Goal: Register for event/course

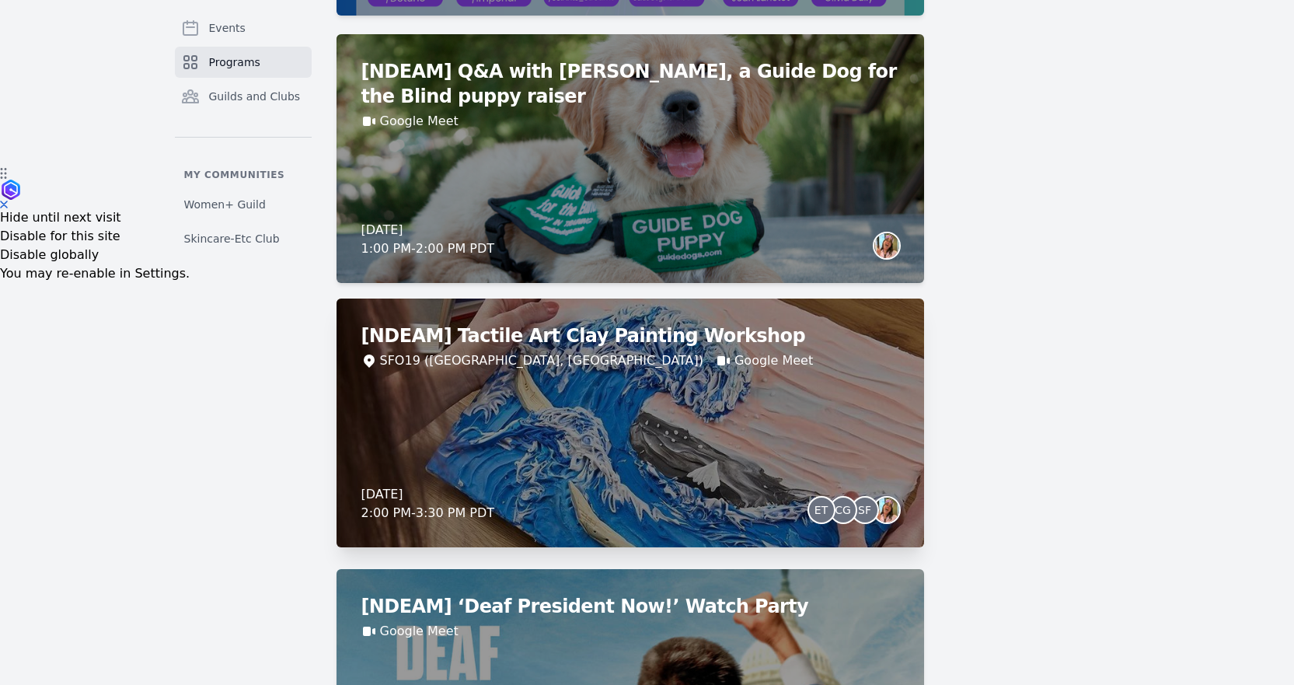
scroll to position [544, 0]
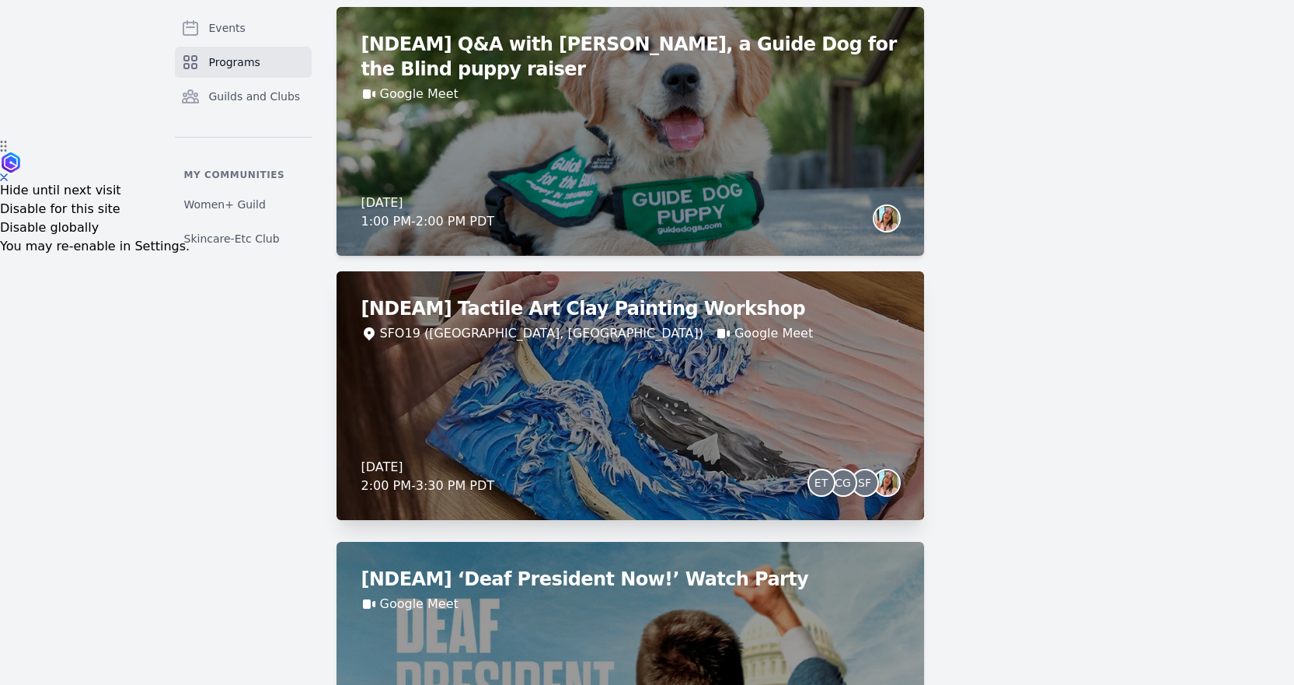
click at [693, 451] on div "[NDEAM] Tactile Art Clay Painting Workshop SFO19 (San Francisco, CA) Google Mee…" at bounding box center [629, 395] width 587 height 249
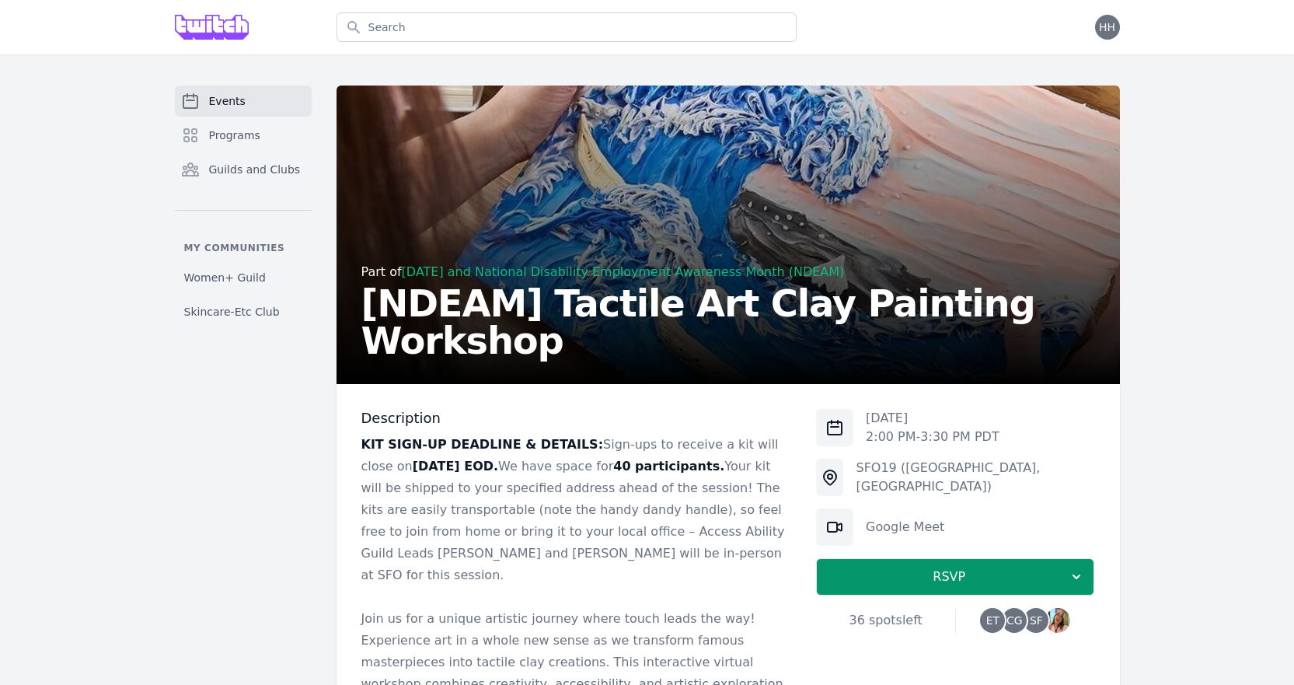
click at [685, 498] on p "KIT SIGN-UP DEADLINE & DETAILS: Sign-ups to receive a kit will close on Wednesd…" at bounding box center [576, 510] width 430 height 152
drag, startPoint x: 671, startPoint y: 506, endPoint x: 719, endPoint y: 512, distance: 47.8
click at [717, 512] on p "KIT SIGN-UP DEADLINE & DETAILS: Sign-ups to receive a kit will close on Wednesd…" at bounding box center [576, 510] width 430 height 152
drag, startPoint x: 651, startPoint y: 534, endPoint x: 720, endPoint y: 535, distance: 69.2
click at [718, 535] on p "KIT SIGN-UP DEADLINE & DETAILS: Sign-ups to receive a kit will close on Wednesd…" at bounding box center [576, 510] width 430 height 152
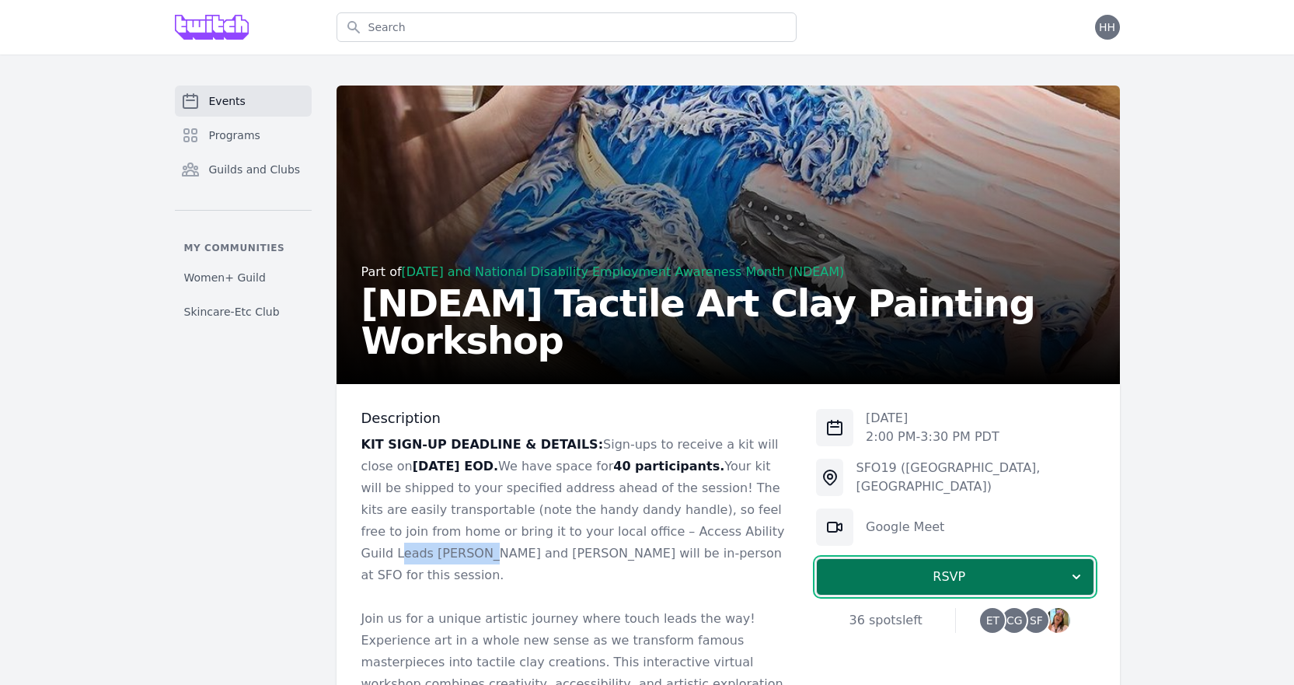
click at [956, 584] on span "RSVP" at bounding box center [948, 576] width 239 height 19
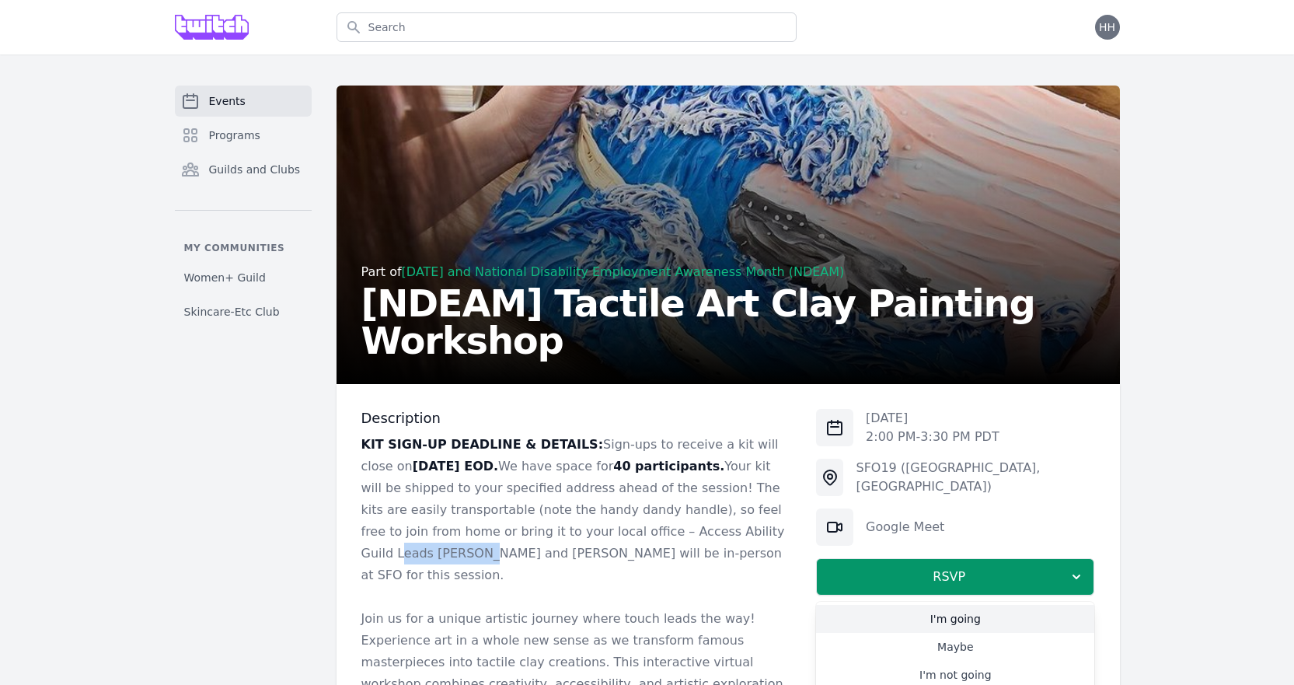
click at [976, 622] on link "I'm going" at bounding box center [955, 618] width 278 height 28
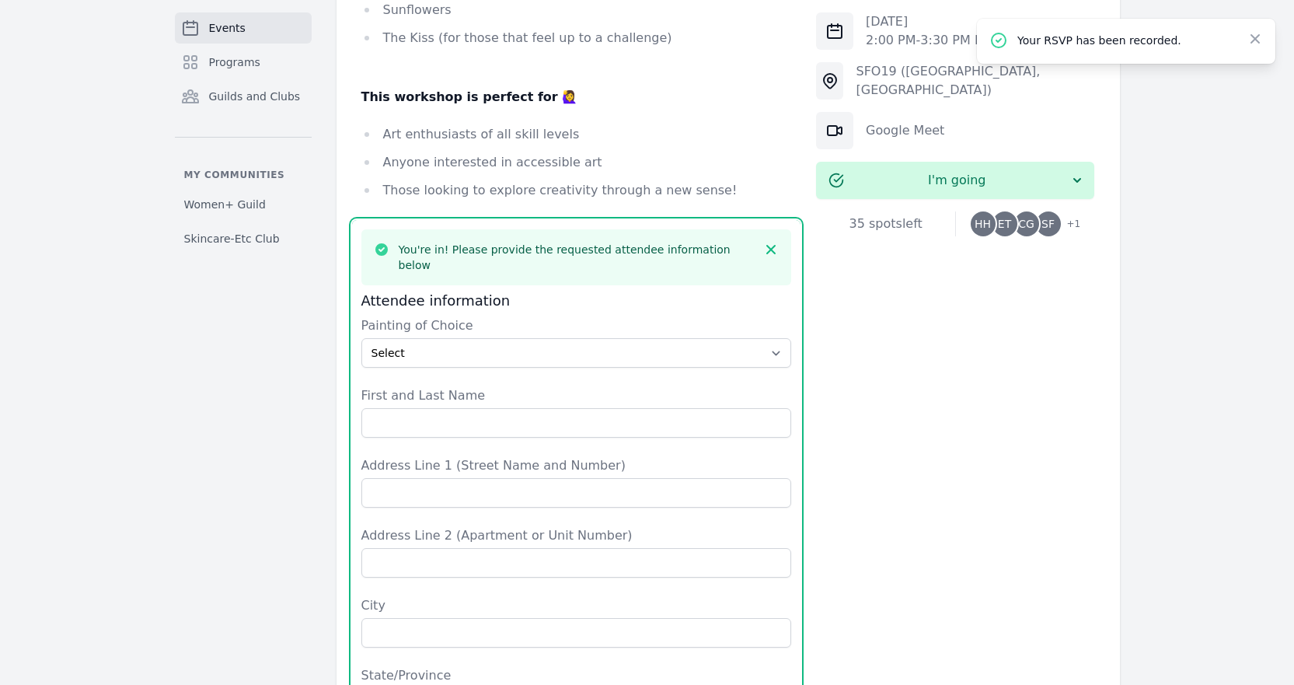
scroll to position [1099, 0]
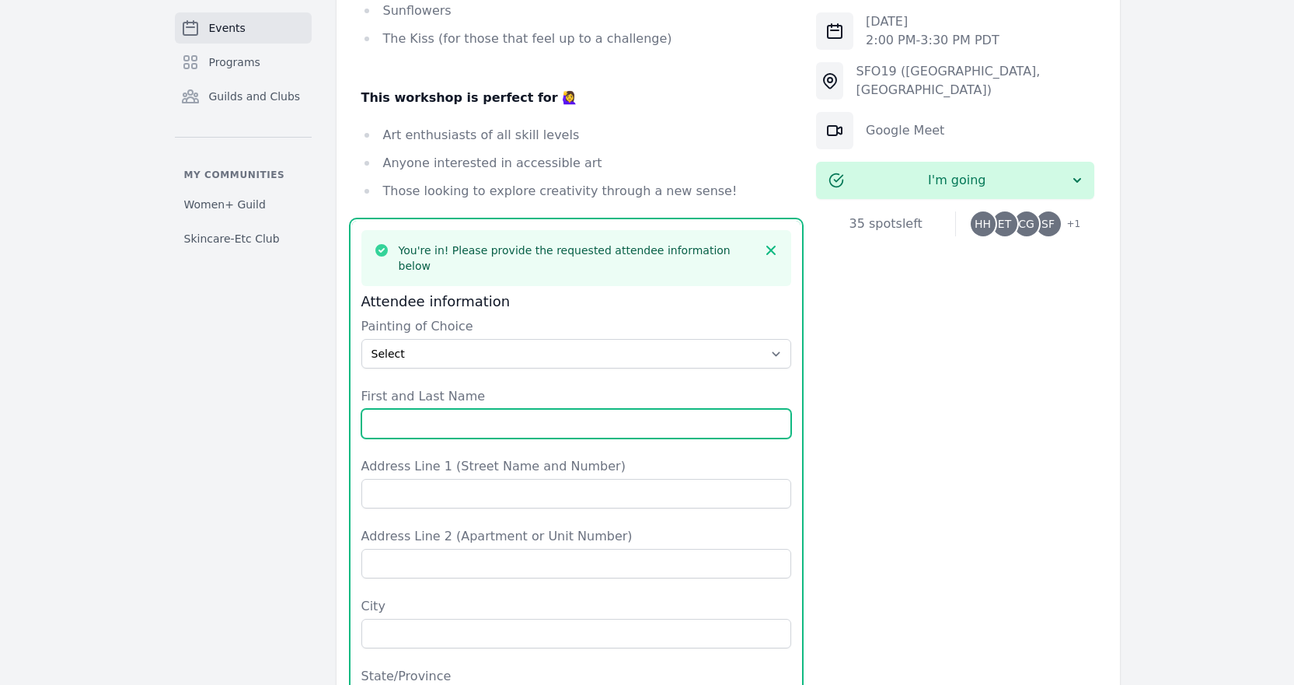
click at [427, 409] on input "First and Last Name" at bounding box center [576, 424] width 430 height 30
click at [429, 409] on input "First and Last Name" at bounding box center [576, 424] width 430 height 30
type input "Haley Henderson"
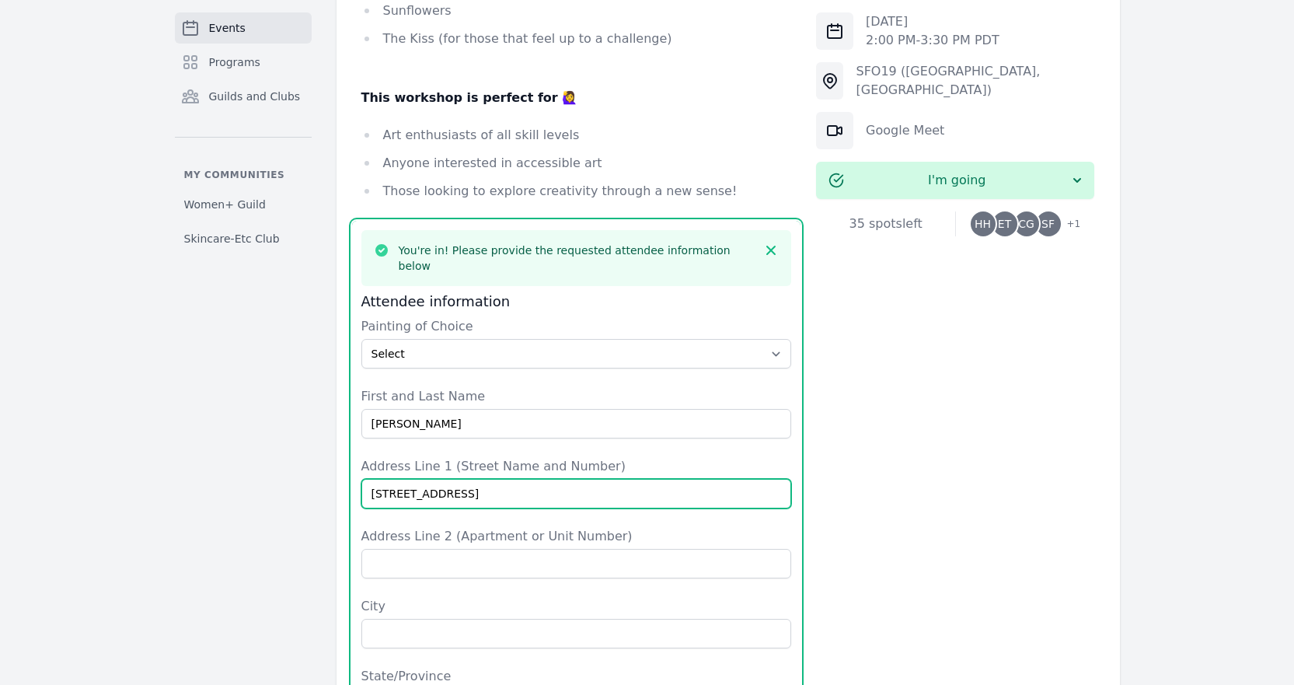
type input "8812 23rd Ave NE"
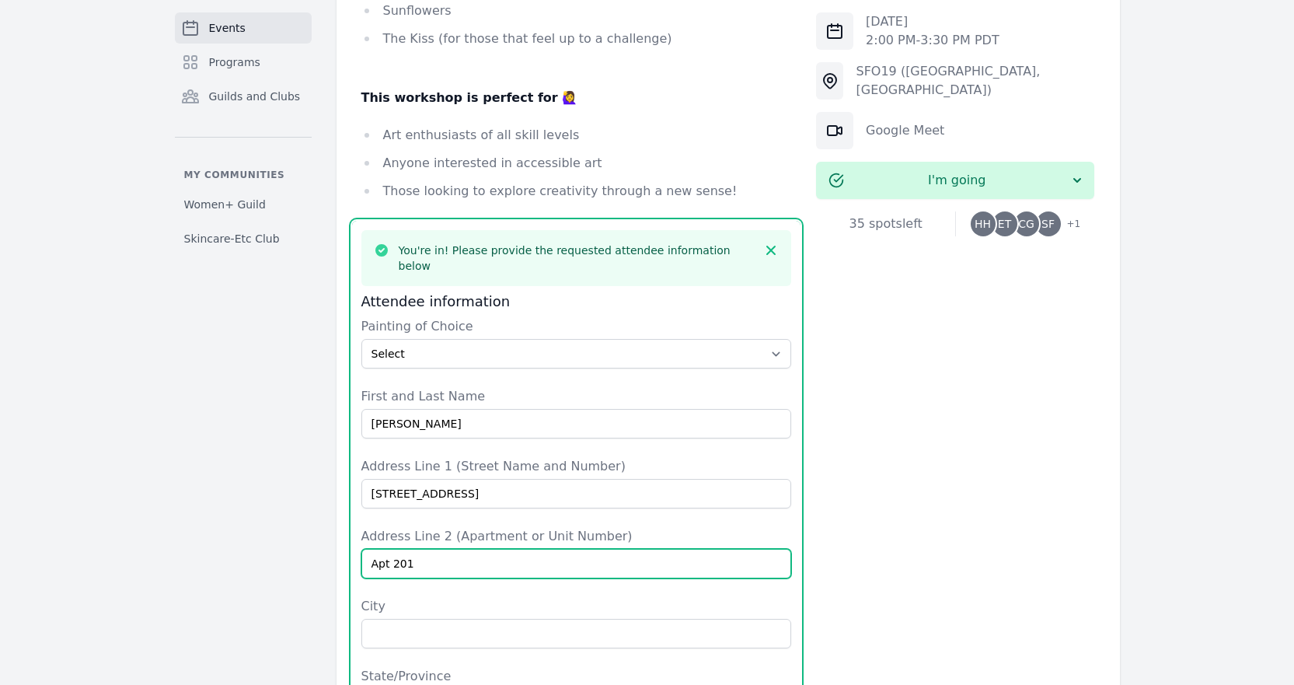
type input "Apt 201"
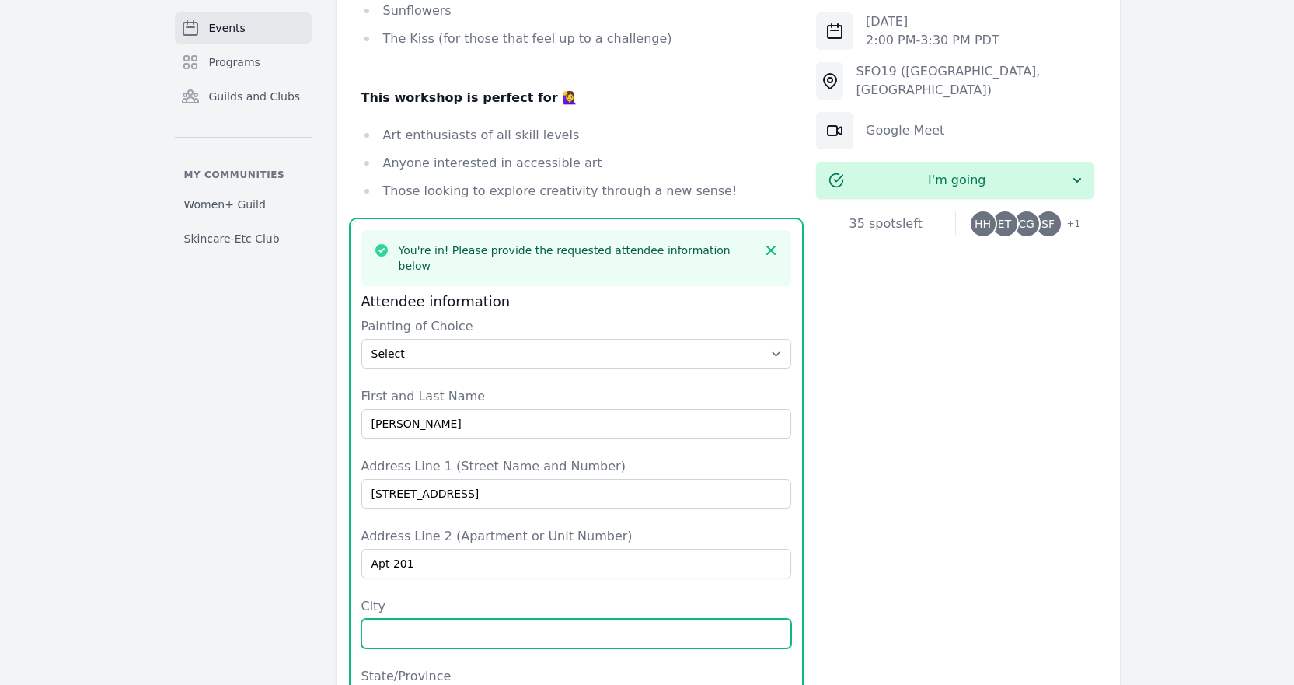
click at [385, 618] on input "City" at bounding box center [576, 633] width 430 height 30
type input "SEATTLE"
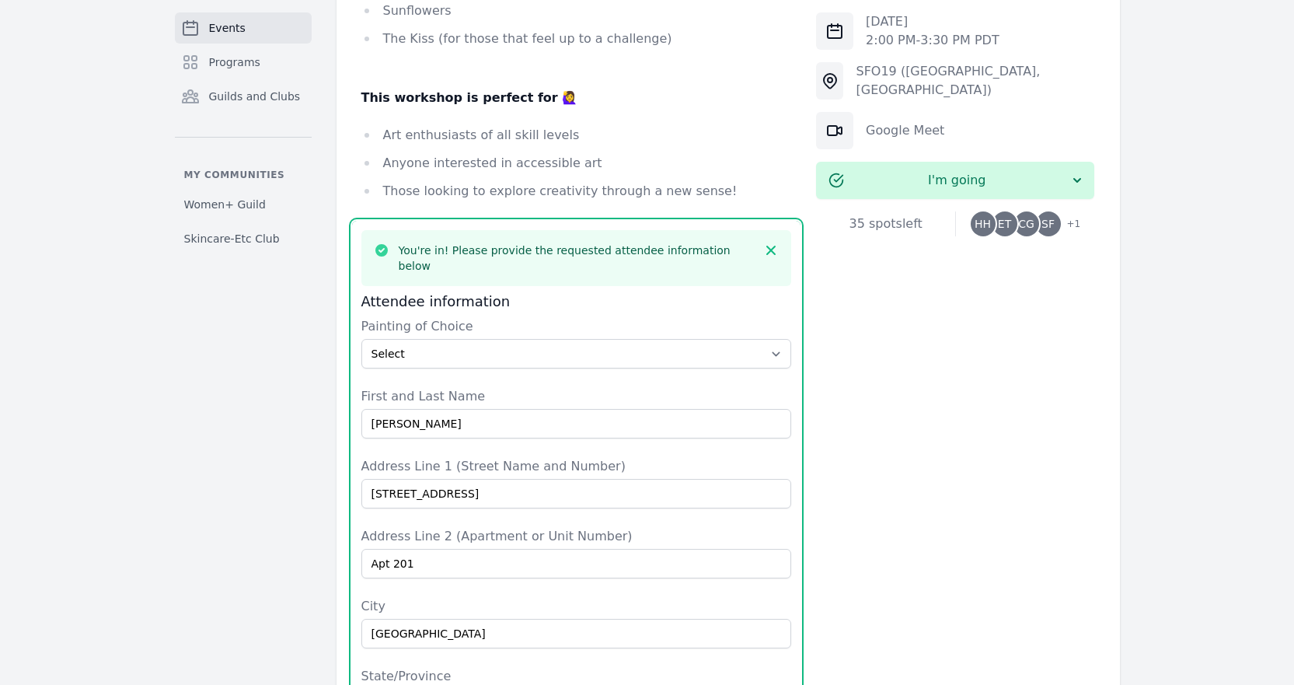
type input "WA"
type input "United States"
type input "98115"
type input "5093888399"
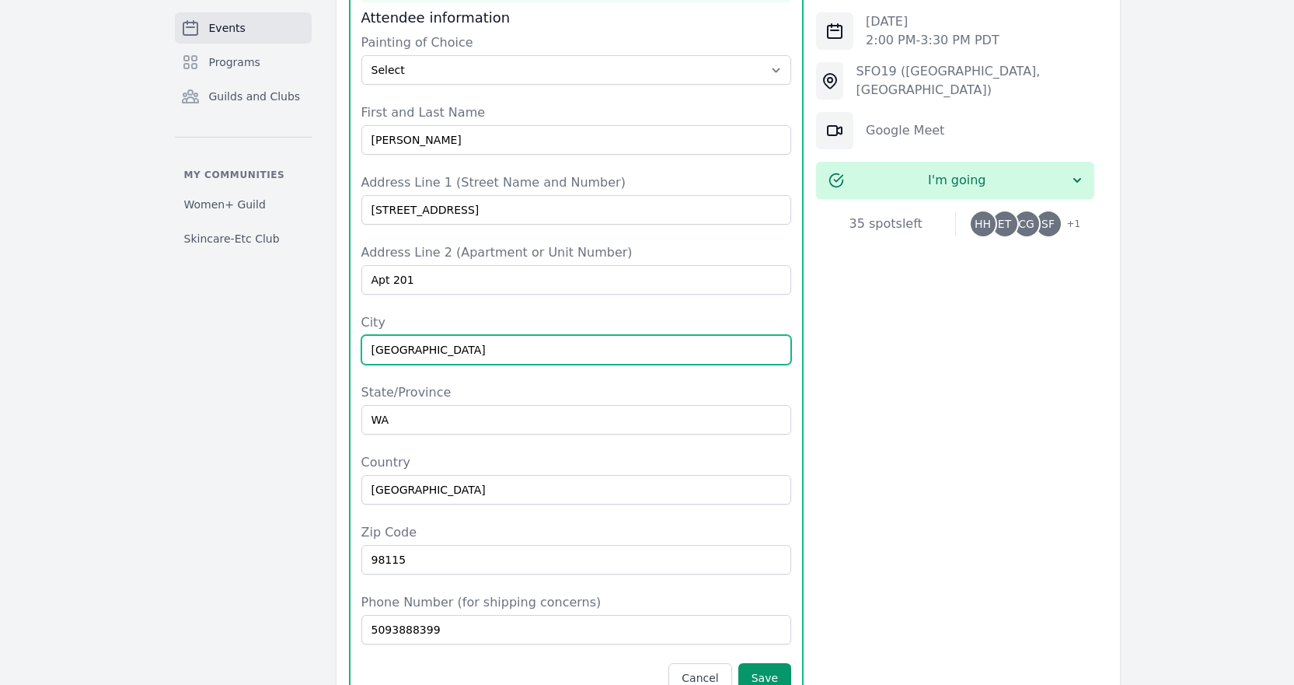
scroll to position [1409, 0]
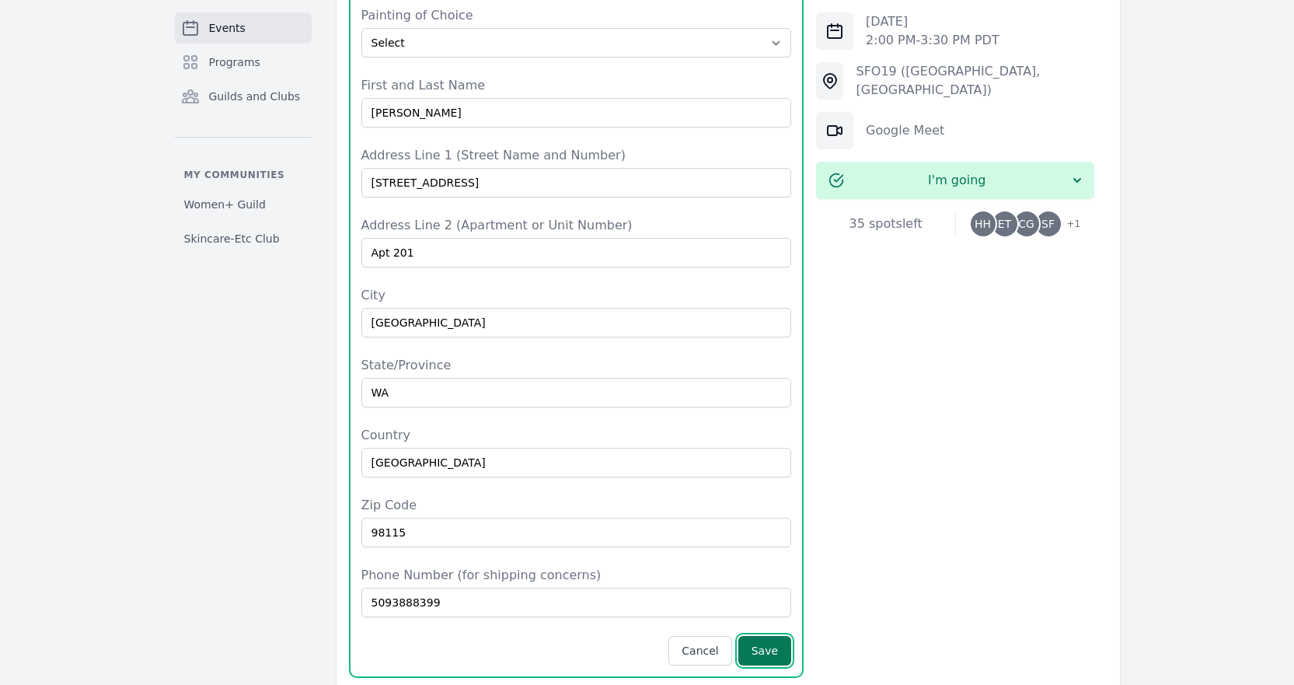
click at [779, 636] on button "Save" at bounding box center [764, 651] width 53 height 30
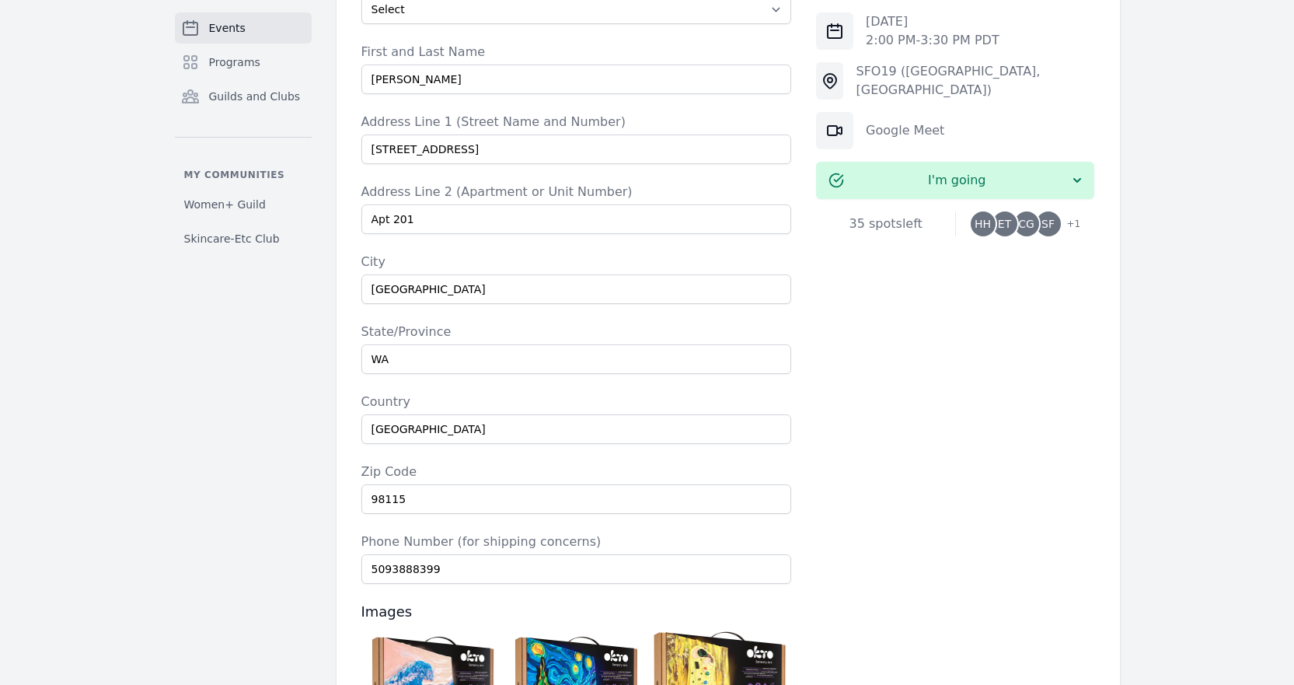
scroll to position [1399, 0]
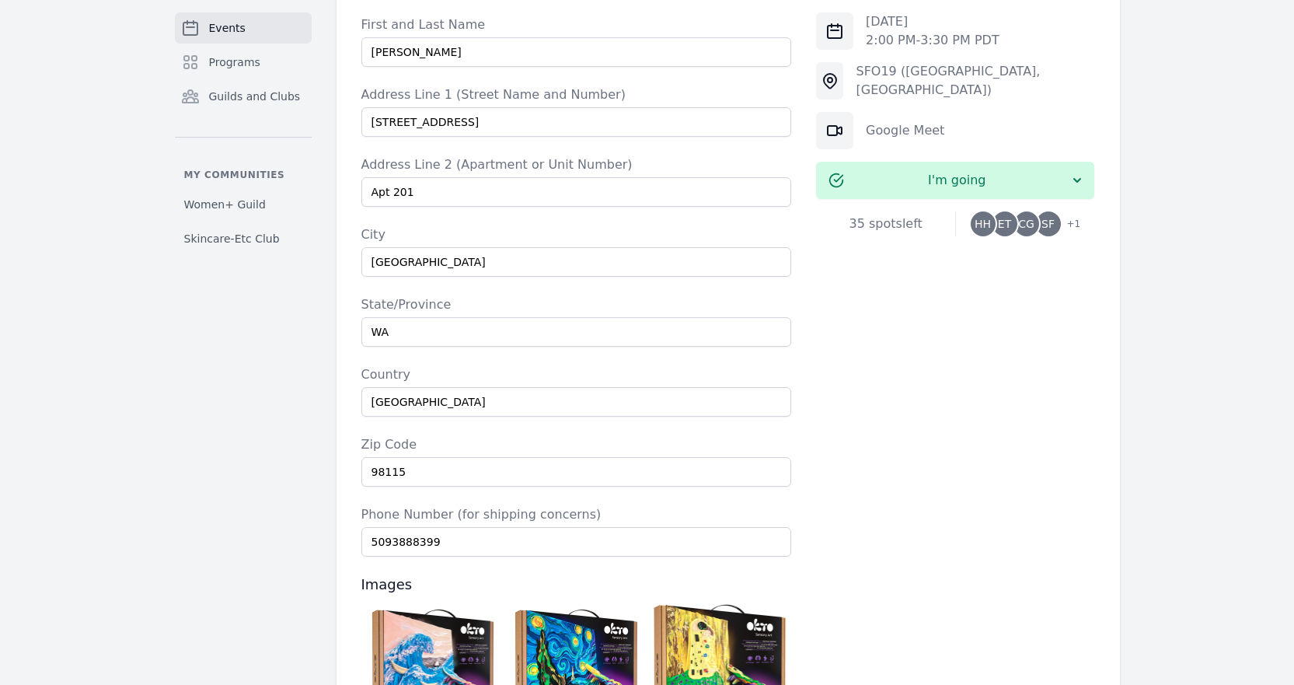
click at [489, 600] on img at bounding box center [433, 668] width 136 height 136
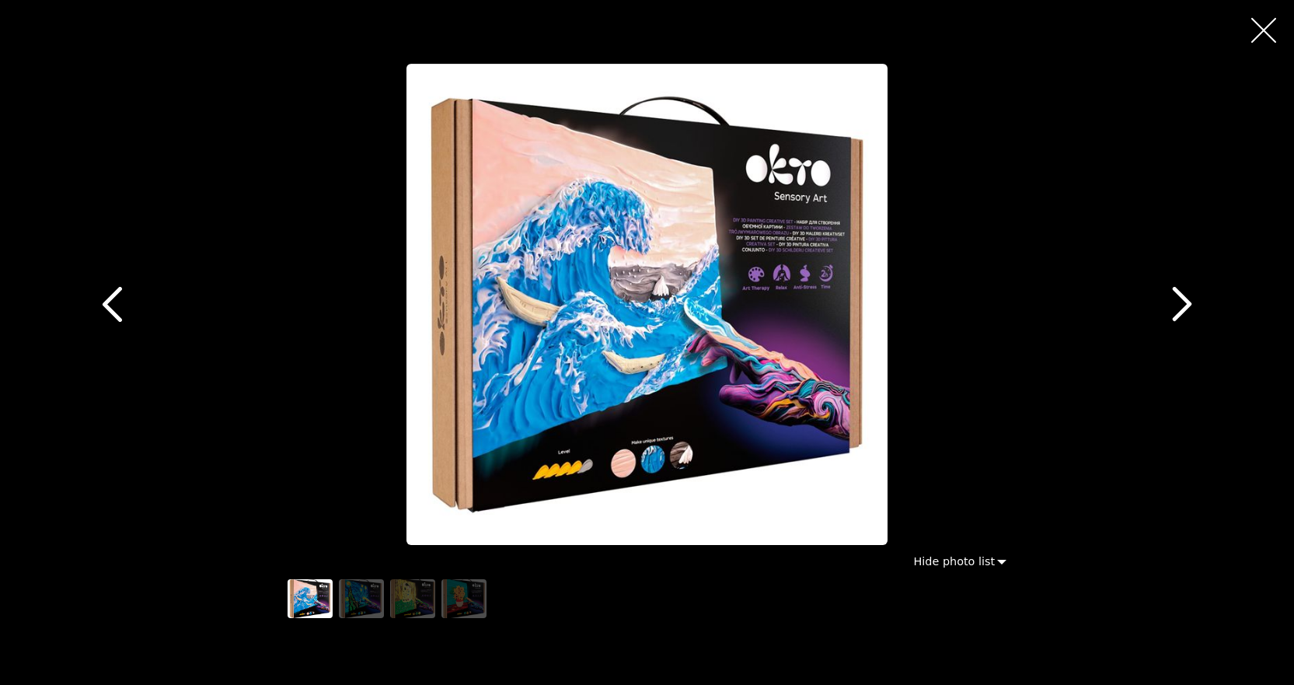
click at [1165, 312] on icon "button" at bounding box center [1182, 304] width 35 height 35
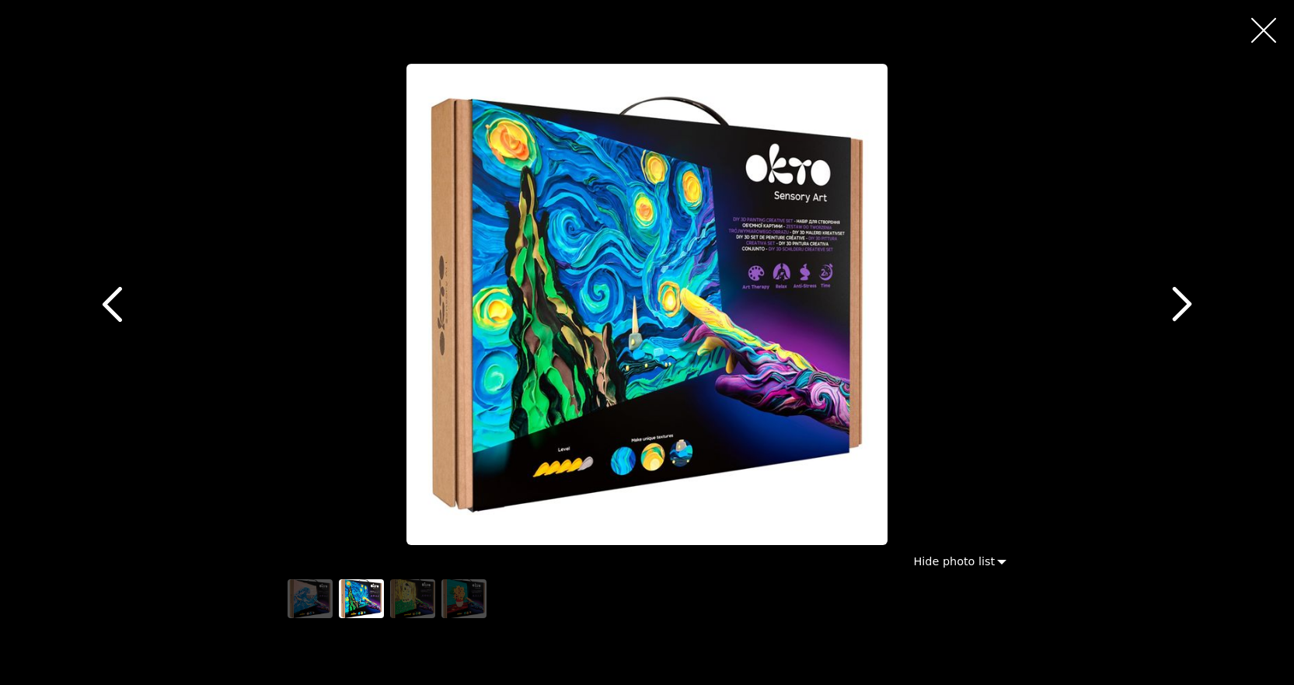
click at [1165, 310] on icon "button" at bounding box center [1182, 304] width 35 height 35
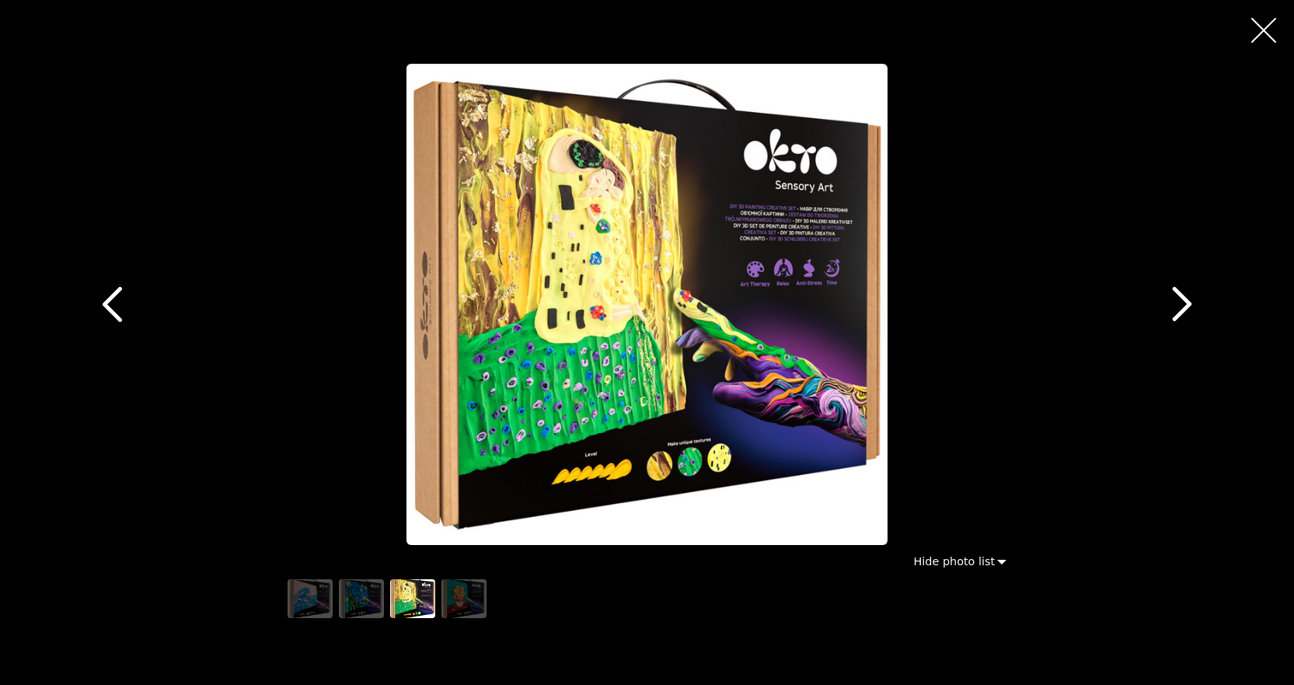
click at [1165, 310] on icon "button" at bounding box center [1182, 304] width 35 height 35
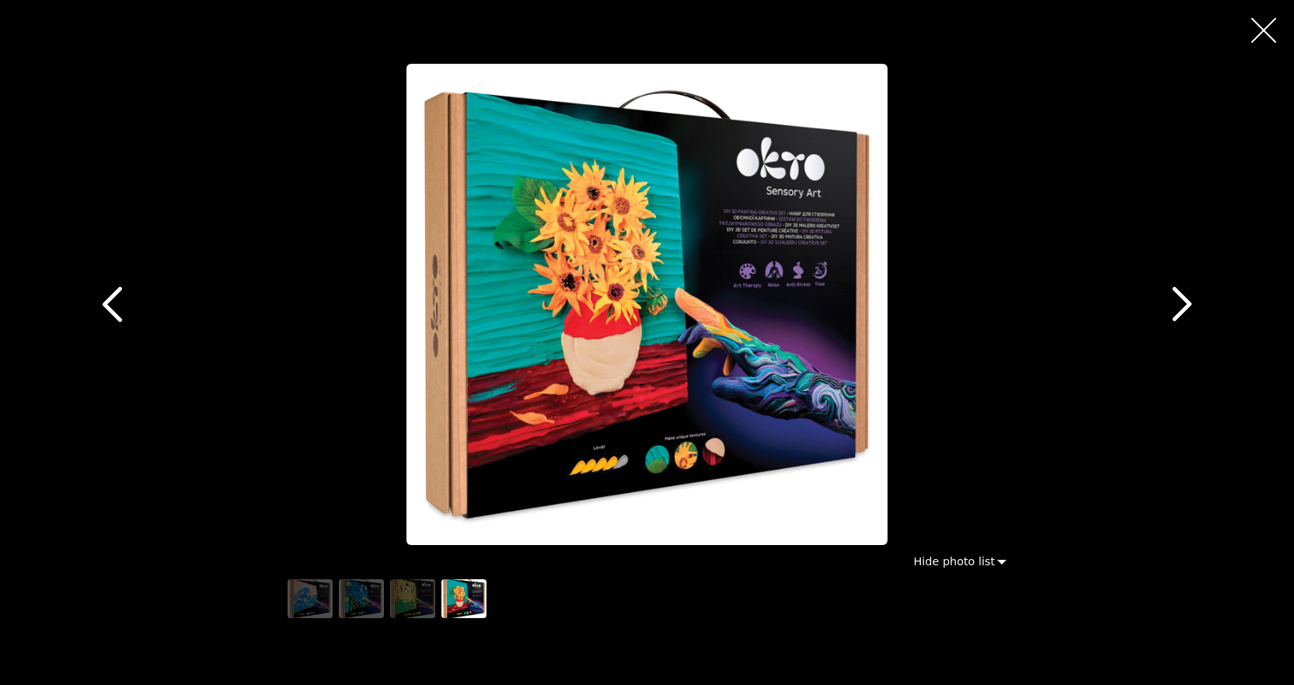
click at [1250, 16] on button "button" at bounding box center [1263, 30] width 37 height 37
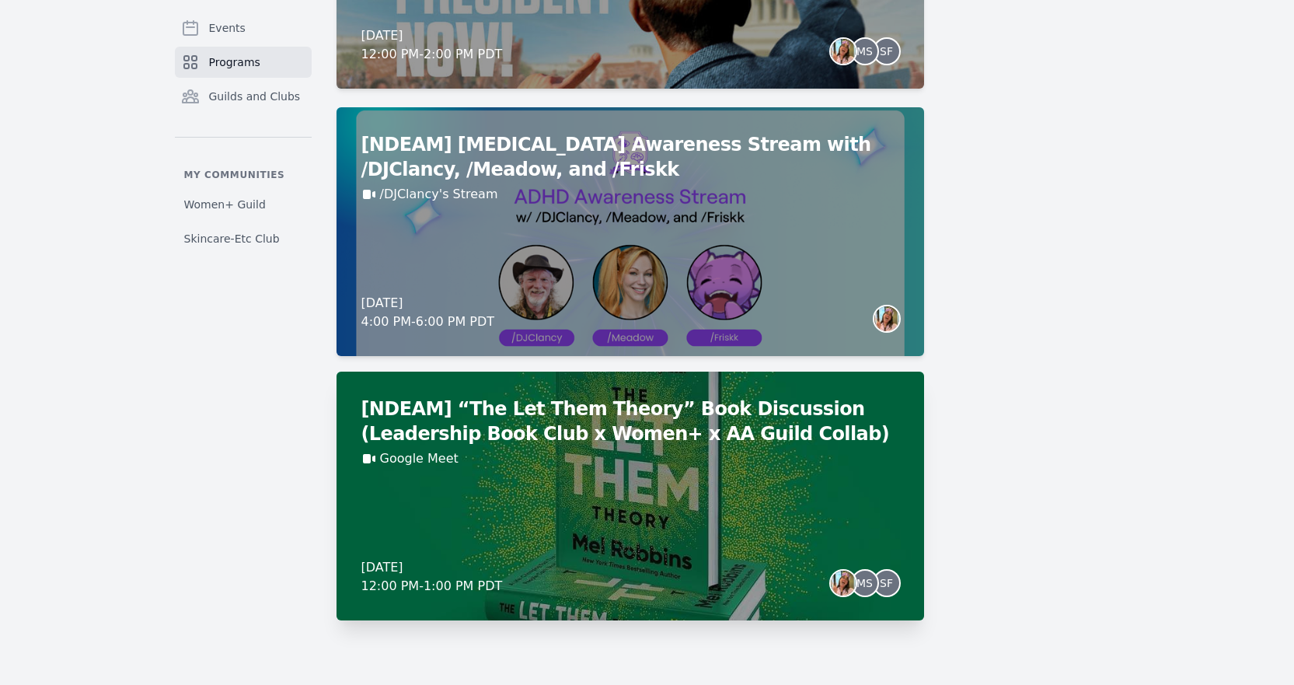
scroll to position [1246, 0]
click at [716, 573] on div "[DATE] 12:00 PM - 1:00 PM PDT MS SF" at bounding box center [630, 575] width 538 height 37
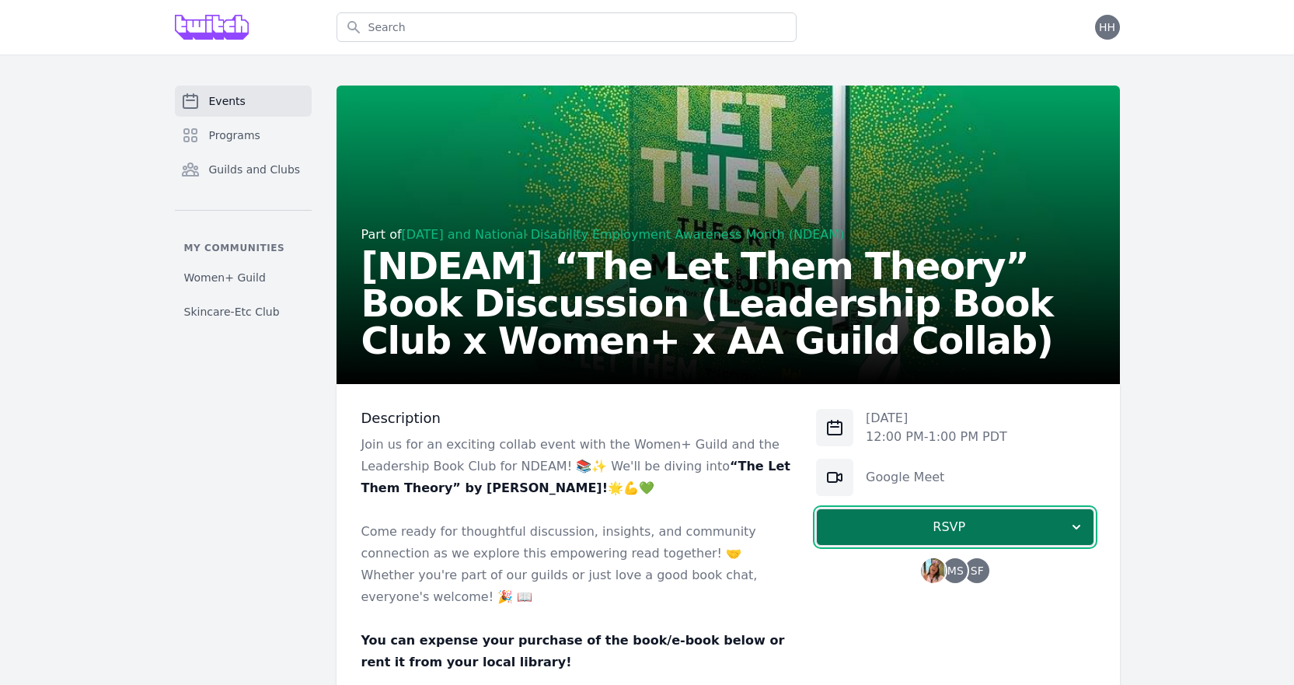
click at [904, 515] on button "RSVP" at bounding box center [955, 526] width 278 height 37
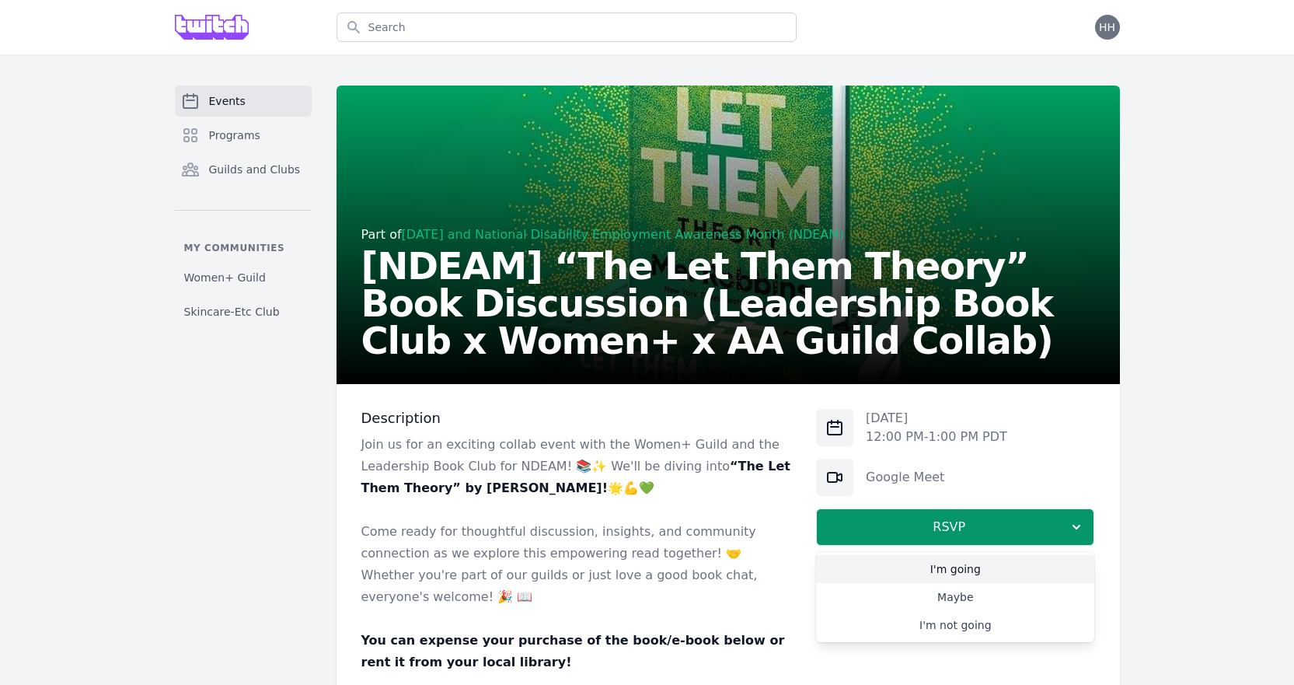
click at [936, 574] on link "I'm going" at bounding box center [955, 569] width 278 height 28
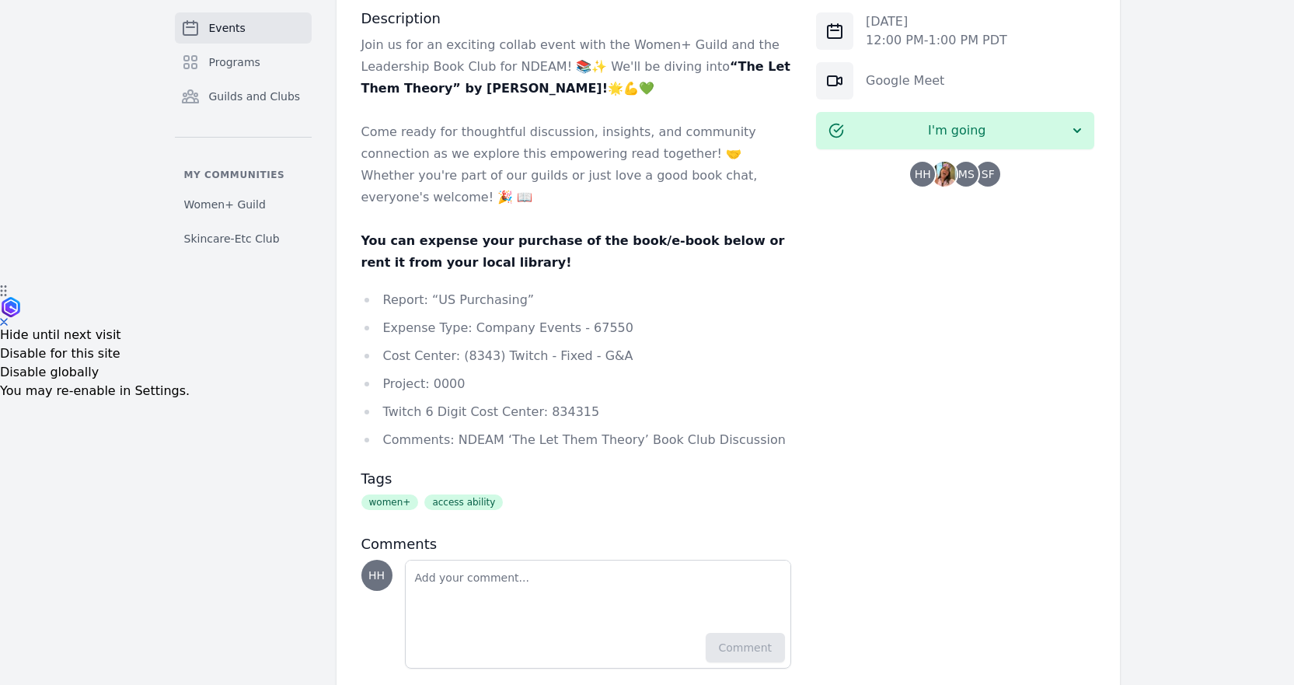
scroll to position [417, 0]
